Goal: Task Accomplishment & Management: Use online tool/utility

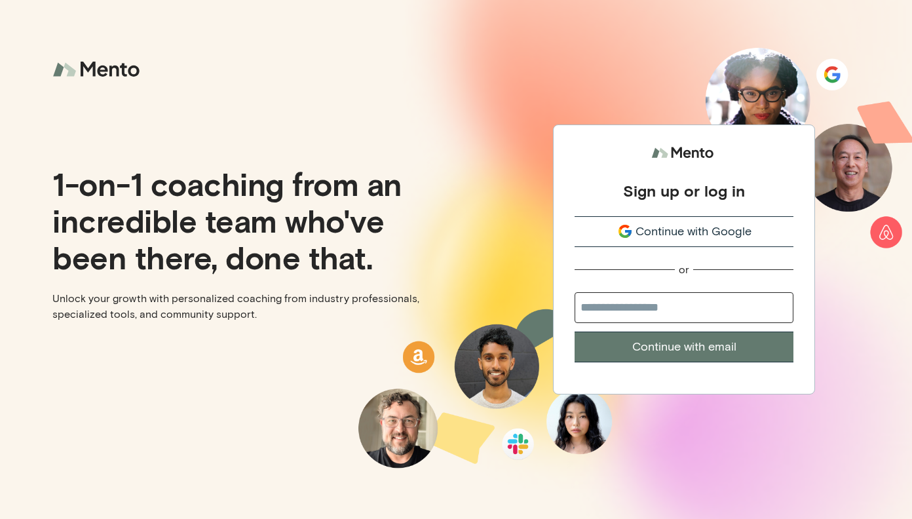
click at [673, 231] on span "Continue with Google" at bounding box center [694, 232] width 116 height 18
click at [671, 233] on span "Continue with Google" at bounding box center [694, 232] width 116 height 18
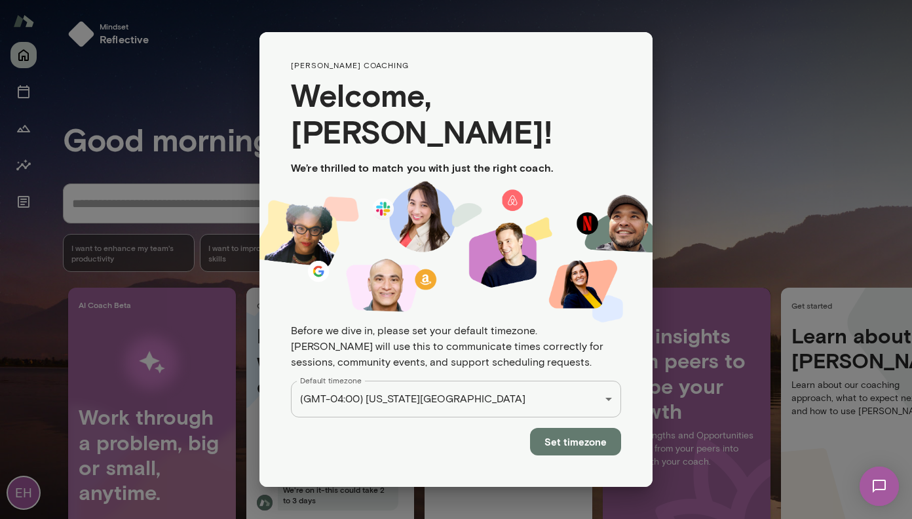
click at [577, 428] on button "Set timezone" at bounding box center [575, 442] width 91 height 28
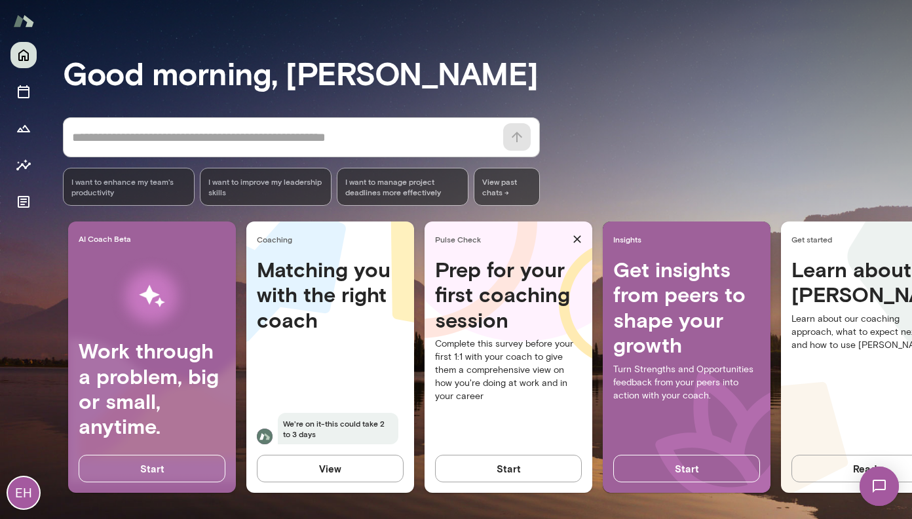
scroll to position [76, 0]
click at [353, 290] on h4 "Matching you with the right coach" at bounding box center [330, 294] width 147 height 75
click at [363, 288] on h4 "Matching you with the right coach" at bounding box center [330, 294] width 147 height 75
click at [615, 164] on div "* ​ ​ I want to enhance my team's productivity I want to improve my leadership …" at bounding box center [487, 161] width 849 height 88
click at [326, 149] on div "* ​ ​ I want to enhance my team's productivity I want to improve my leadership …" at bounding box center [301, 161] width 477 height 88
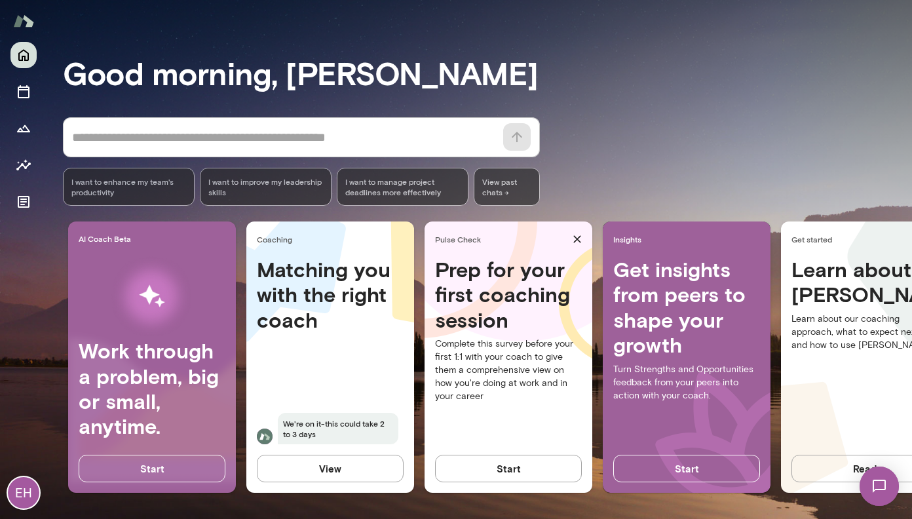
click at [611, 142] on div "* ​ ​ I want to enhance my team's productivity I want to improve my leadership …" at bounding box center [487, 161] width 849 height 88
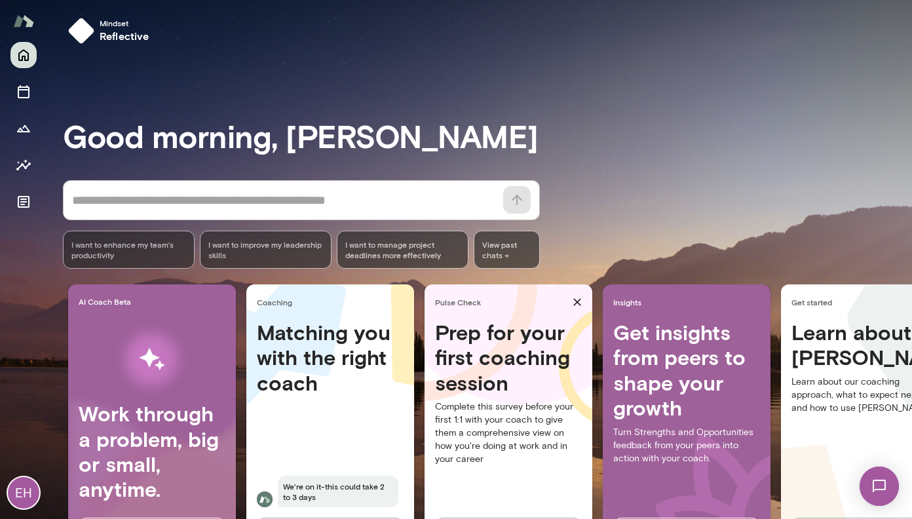
scroll to position [0, 0]
